Goal: Book appointment/travel/reservation

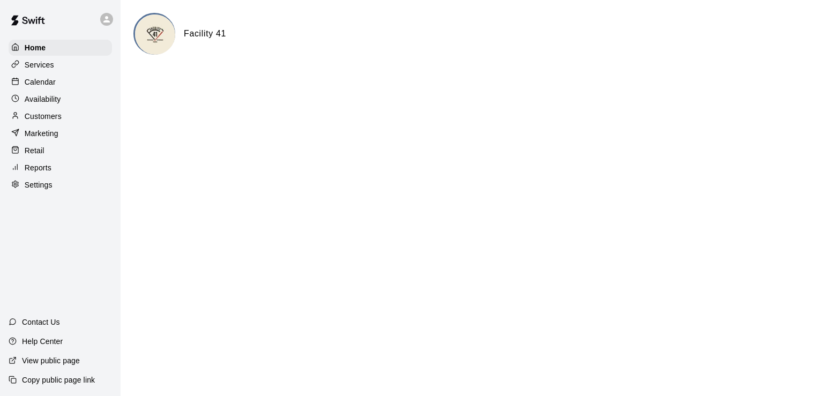
click at [36, 87] on p "Calendar" at bounding box center [40, 82] width 31 height 11
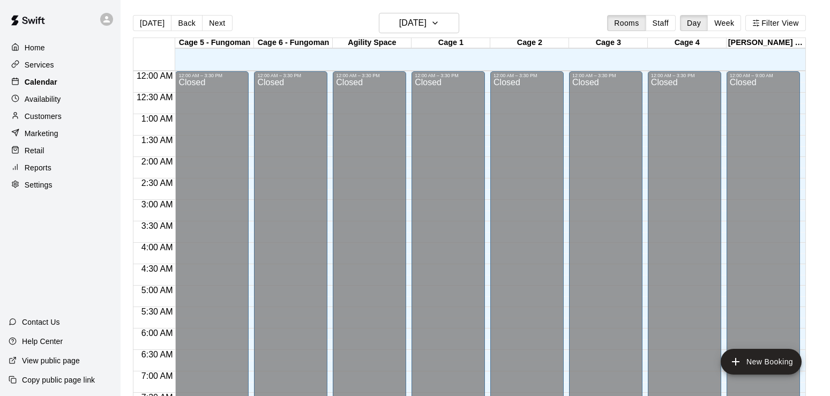
scroll to position [540, 0]
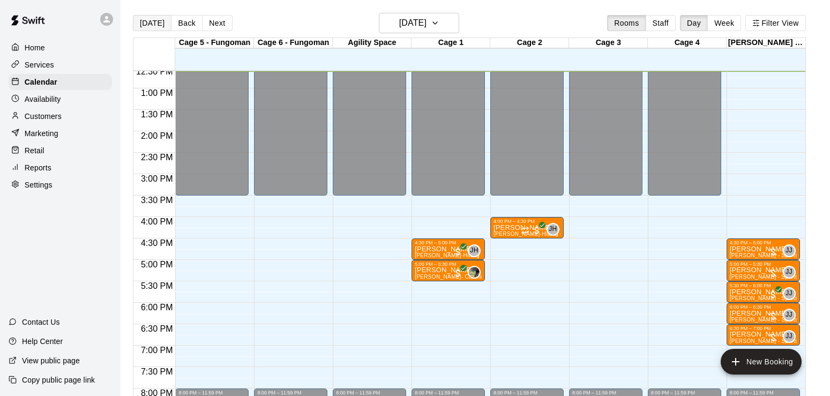
click at [150, 24] on button "[DATE]" at bounding box center [152, 23] width 39 height 16
click at [153, 28] on button "[DATE]" at bounding box center [152, 23] width 39 height 16
click at [183, 28] on button "Back" at bounding box center [187, 23] width 32 height 16
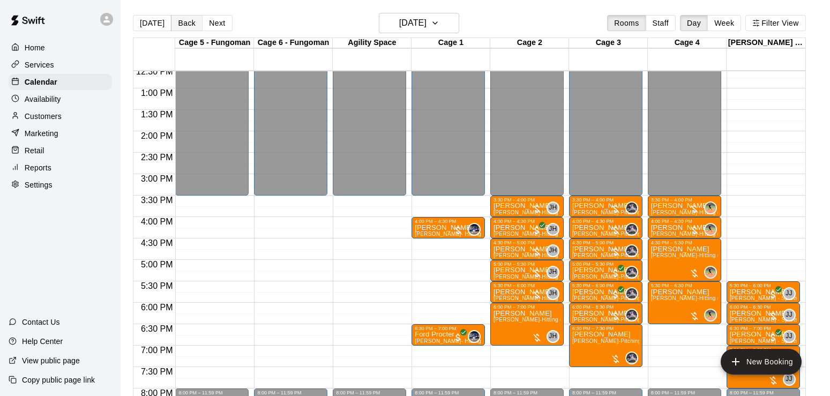
click at [183, 26] on button "Back" at bounding box center [187, 23] width 32 height 16
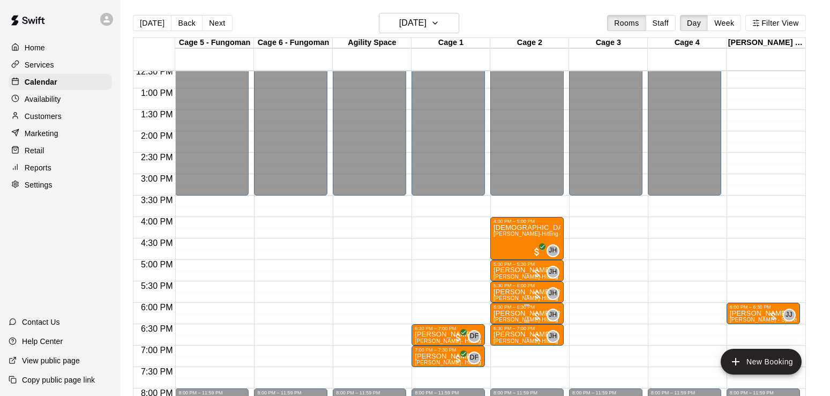
click at [514, 313] on p "[PERSON_NAME] [PERSON_NAME]" at bounding box center [526, 313] width 67 height 0
click at [502, 350] on img "edit" at bounding box center [504, 351] width 12 height 12
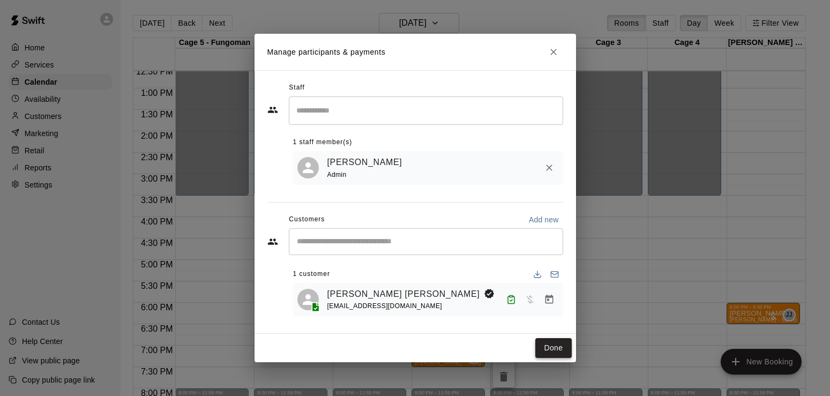
click at [559, 350] on button "Done" at bounding box center [553, 348] width 36 height 20
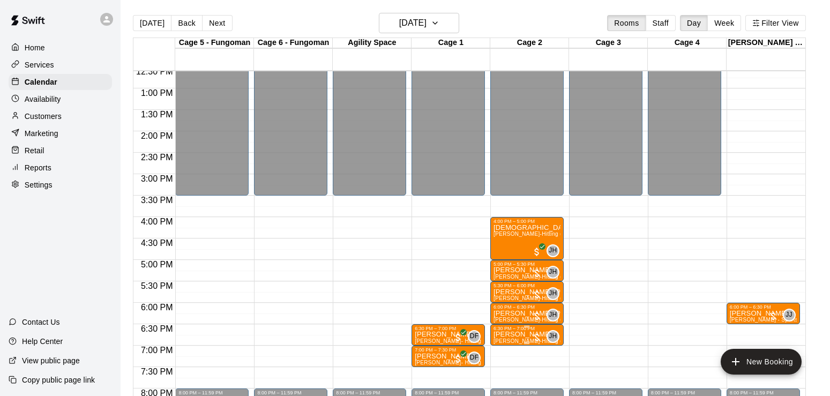
click at [517, 343] on span "[PERSON_NAME]-Hitting (30 min)" at bounding box center [536, 341] width 87 height 6
click at [503, 354] on img "edit" at bounding box center [504, 351] width 12 height 12
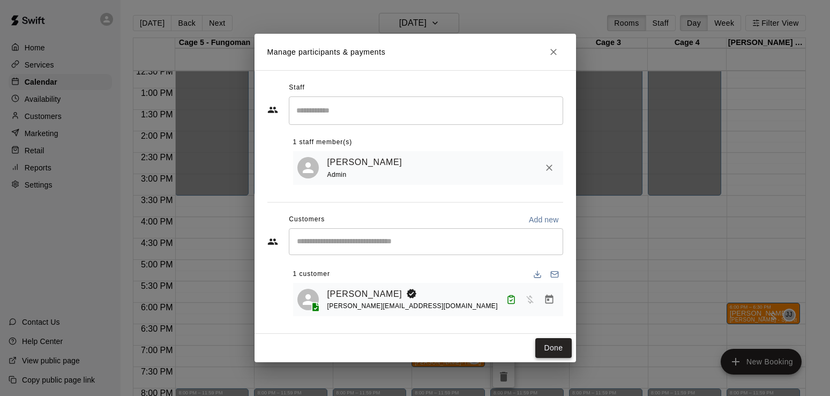
click at [551, 349] on button "Done" at bounding box center [553, 348] width 36 height 20
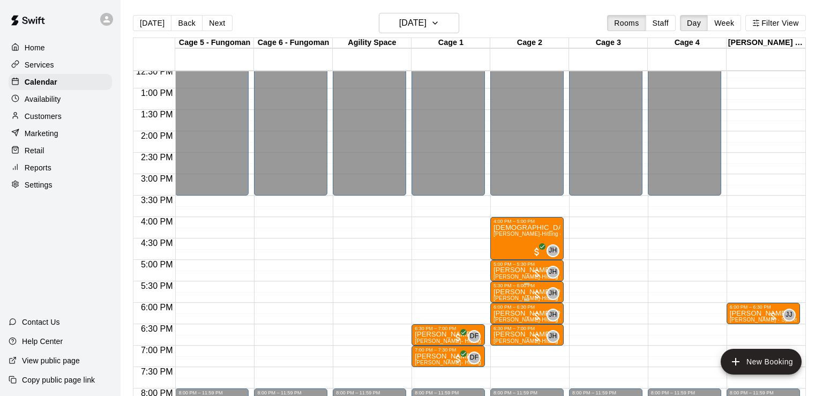
click at [528, 292] on p "[PERSON_NAME] [PERSON_NAME]" at bounding box center [526, 292] width 67 height 0
click at [498, 333] on img "edit" at bounding box center [504, 330] width 12 height 12
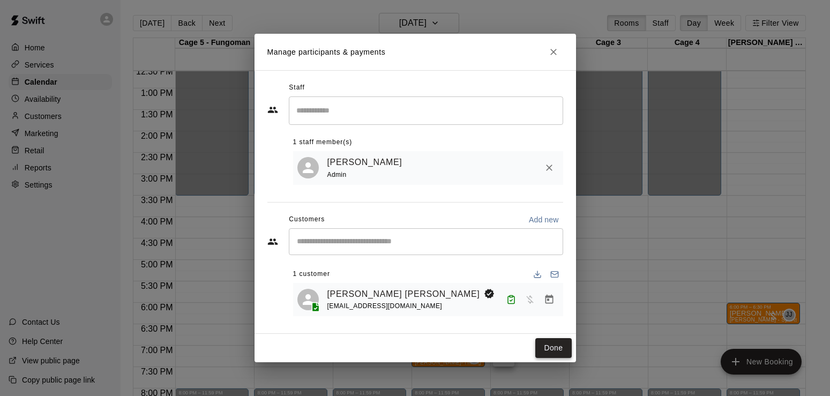
click at [559, 347] on button "Done" at bounding box center [553, 348] width 36 height 20
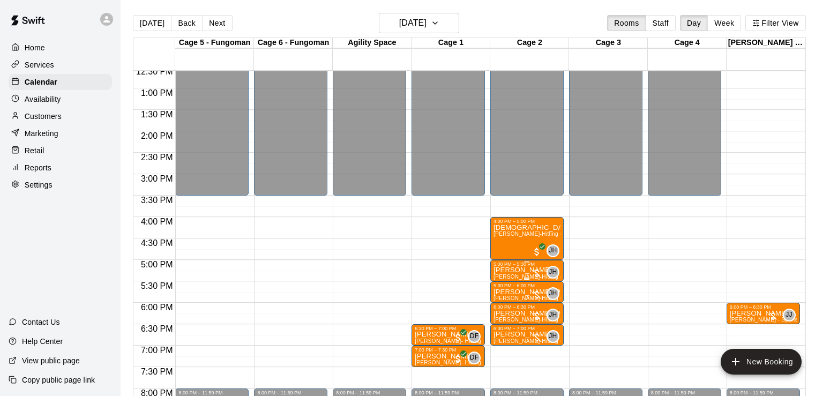
click at [521, 270] on p "[PERSON_NAME]" at bounding box center [526, 270] width 67 height 0
click at [502, 314] on img "edit" at bounding box center [504, 309] width 12 height 12
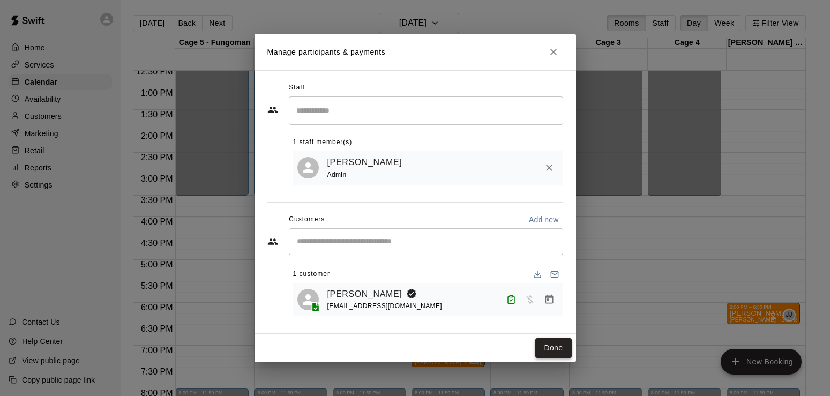
click at [549, 349] on button "Done" at bounding box center [553, 348] width 36 height 20
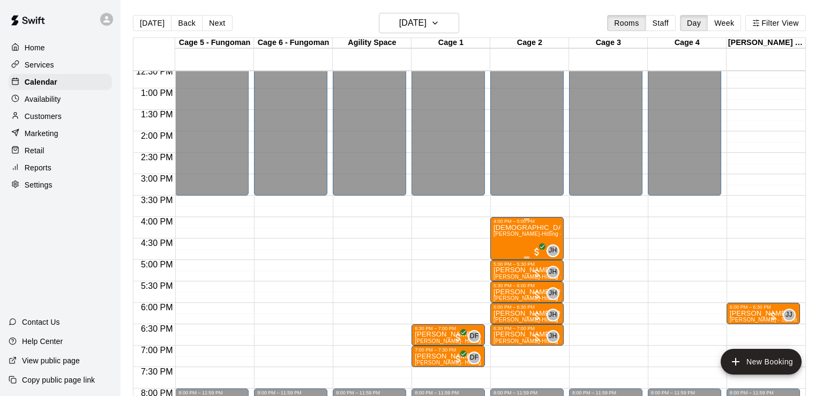
click at [502, 267] on img "edit" at bounding box center [504, 262] width 12 height 12
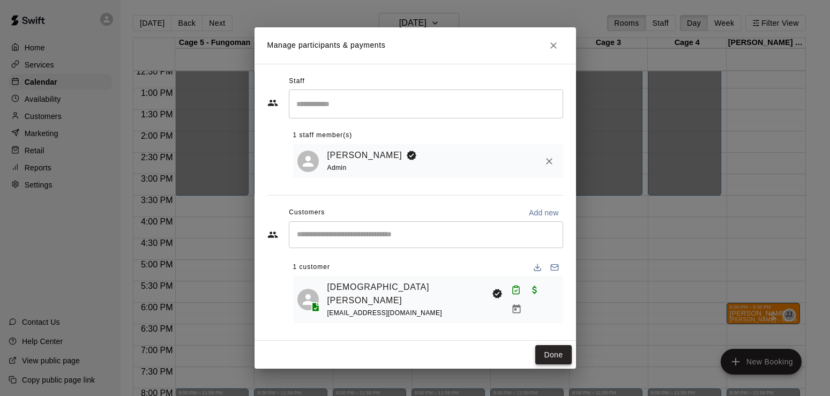
click at [558, 349] on button "Done" at bounding box center [553, 355] width 36 height 20
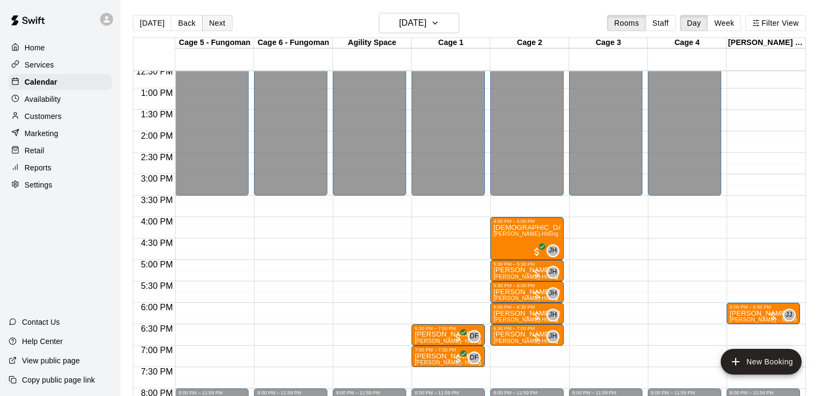
click at [212, 25] on button "Next" at bounding box center [217, 23] width 30 height 16
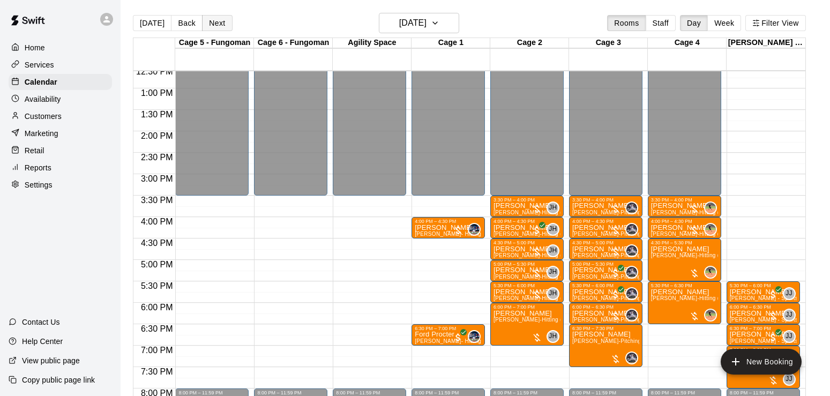
click at [216, 29] on button "Next" at bounding box center [217, 23] width 30 height 16
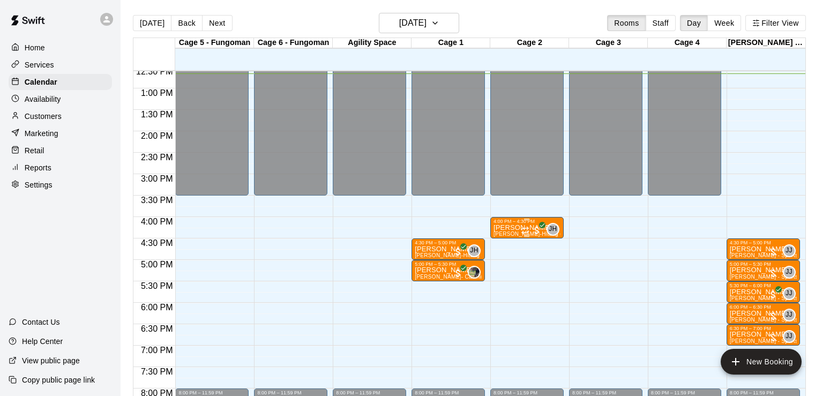
click at [500, 238] on icon "edit" at bounding box center [504, 237] width 10 height 10
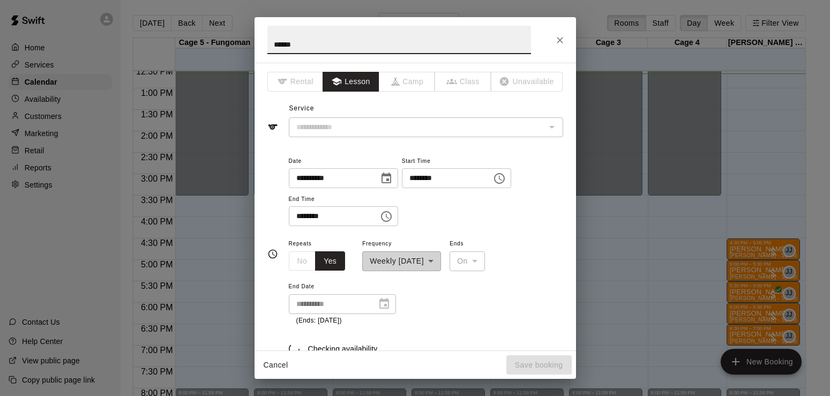
type input "**********"
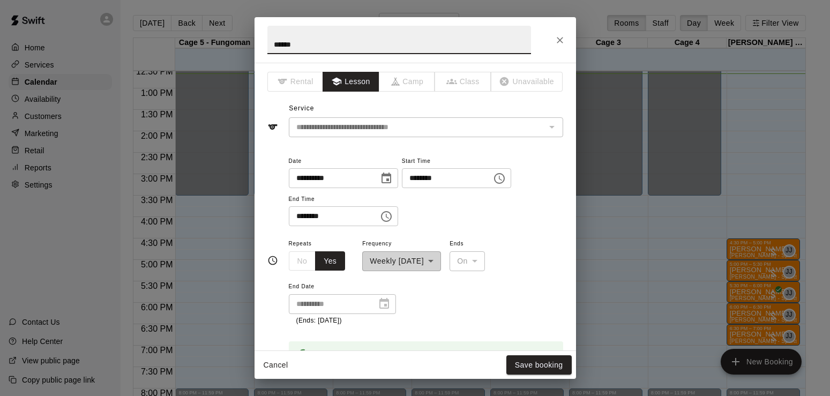
click at [559, 38] on icon "Close" at bounding box center [559, 40] width 11 height 11
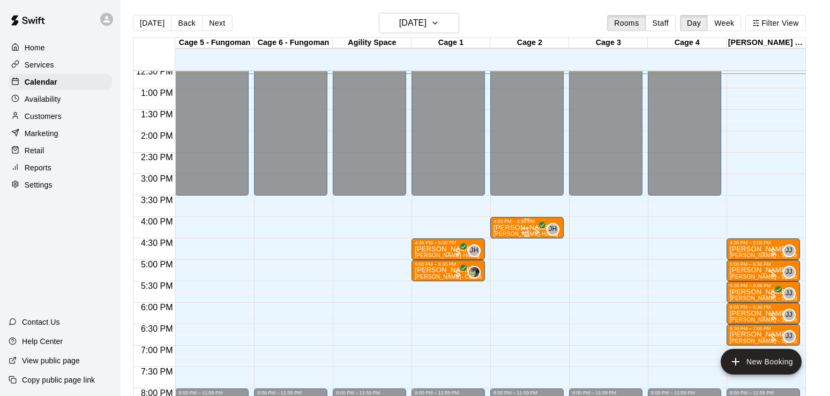
click at [504, 261] on img "edit" at bounding box center [504, 262] width 12 height 12
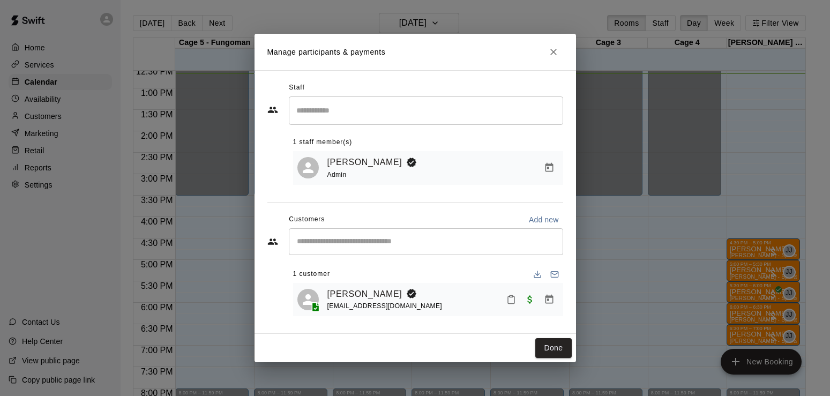
click at [372, 112] on input "Search staff" at bounding box center [426, 110] width 265 height 19
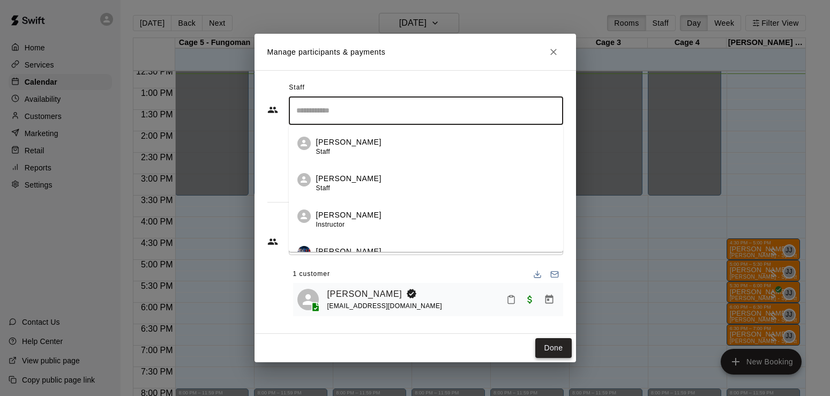
click at [552, 345] on button "Done" at bounding box center [553, 348] width 36 height 20
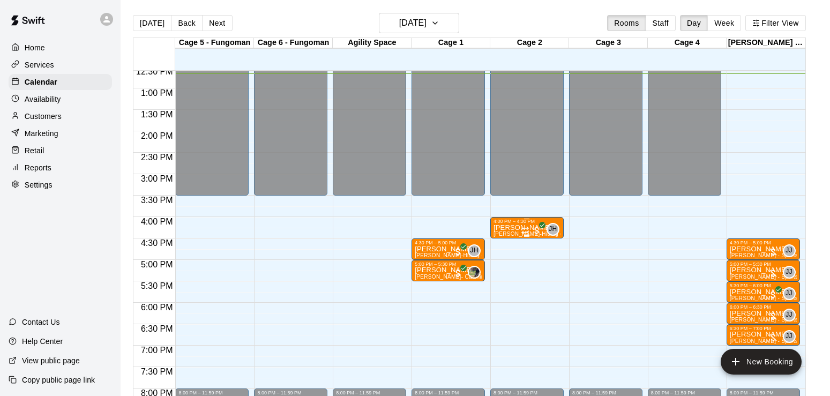
click at [504, 263] on img "edit" at bounding box center [504, 262] width 12 height 12
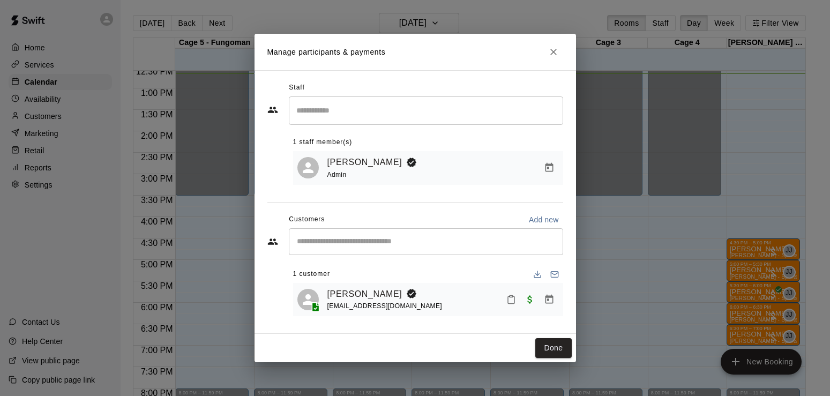
click at [554, 47] on icon "Close" at bounding box center [553, 52] width 11 height 11
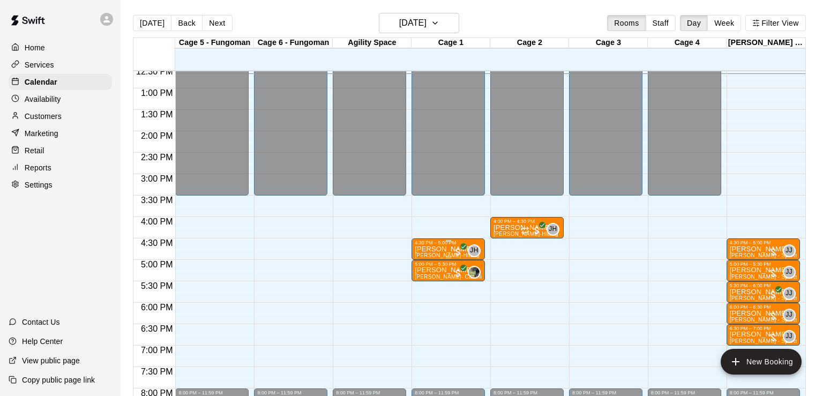
click at [433, 249] on p "[PERSON_NAME]" at bounding box center [448, 249] width 67 height 0
click at [426, 258] on icon "edit" at bounding box center [424, 262] width 13 height 13
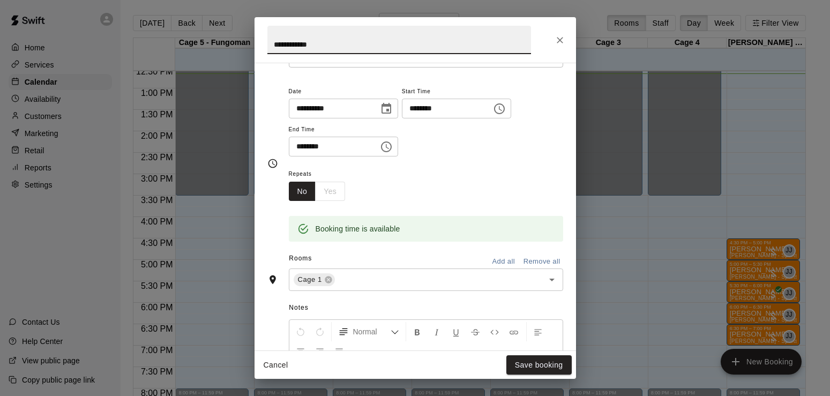
scroll to position [80, 0]
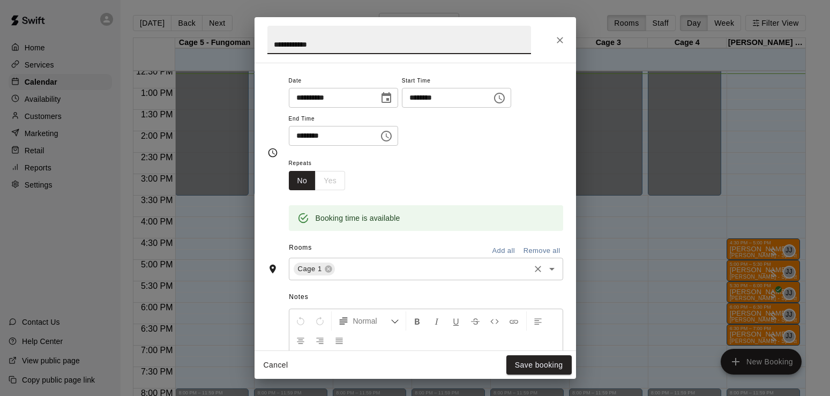
click at [363, 275] on input "text" at bounding box center [432, 268] width 192 height 13
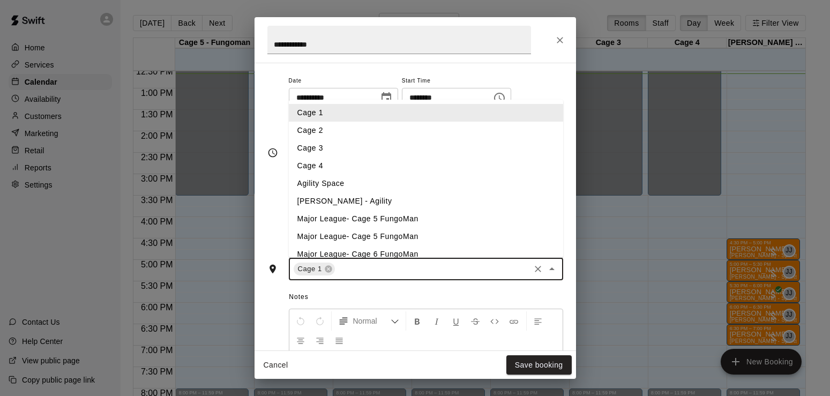
click at [314, 131] on li "Cage 2" at bounding box center [426, 131] width 274 height 18
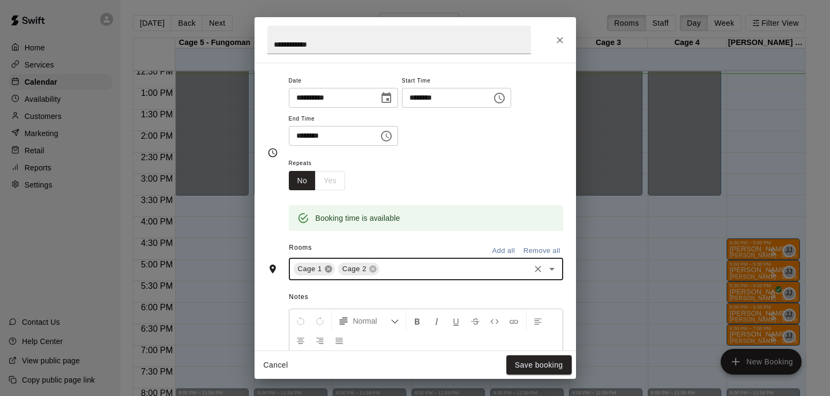
click at [326, 273] on icon at bounding box center [328, 269] width 9 height 9
click at [527, 363] on button "Save booking" at bounding box center [538, 365] width 65 height 20
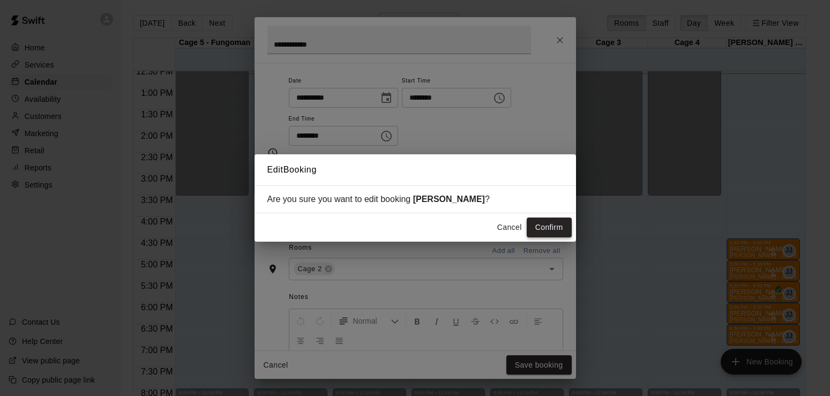
click at [551, 229] on button "Confirm" at bounding box center [549, 227] width 45 height 20
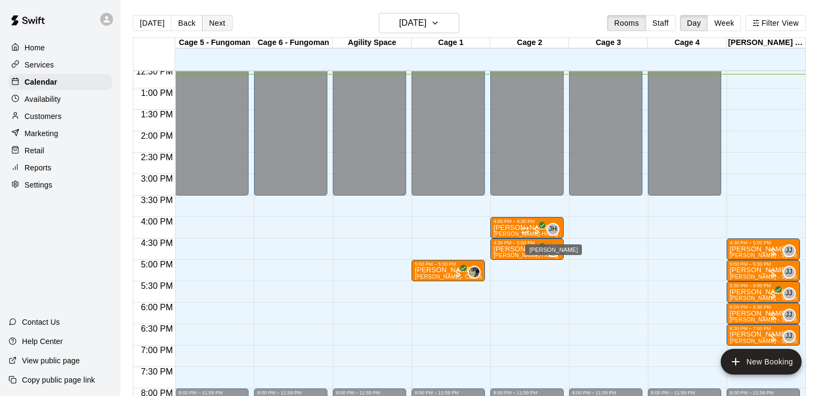
click at [216, 25] on button "Next" at bounding box center [217, 23] width 30 height 16
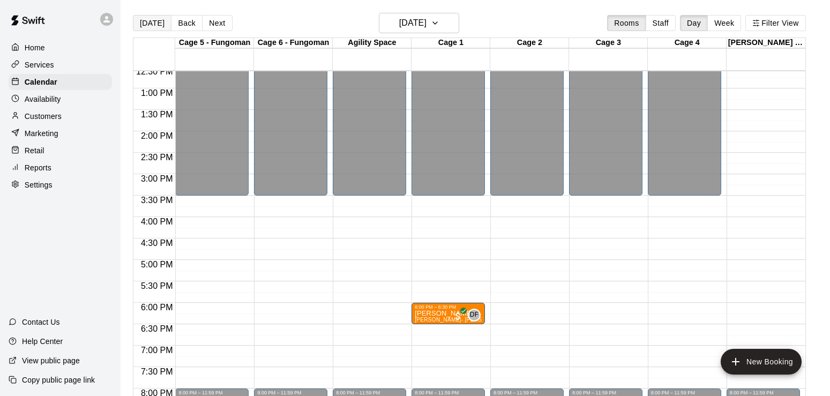
click at [146, 25] on button "[DATE]" at bounding box center [152, 23] width 39 height 16
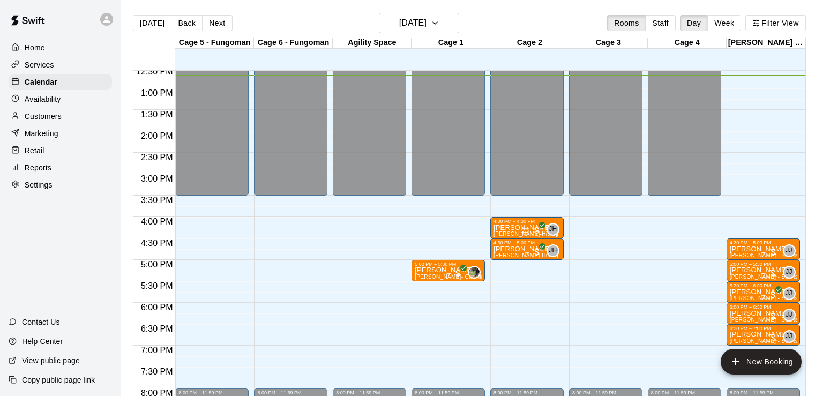
click at [35, 107] on div "Availability" at bounding box center [60, 99] width 103 height 16
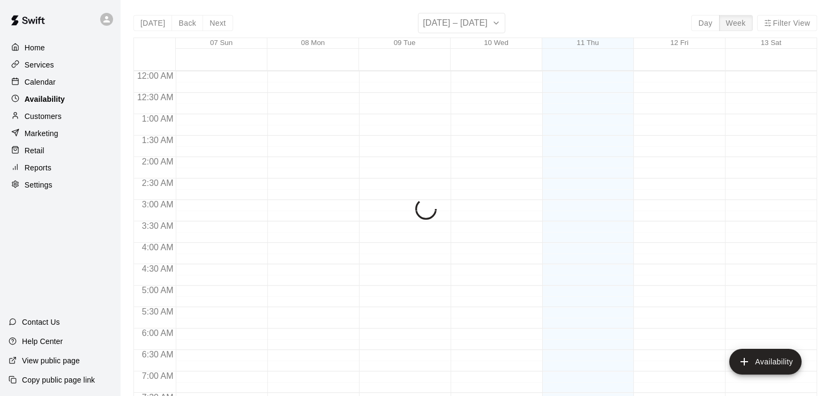
scroll to position [544, 0]
